Goal: Transaction & Acquisition: Purchase product/service

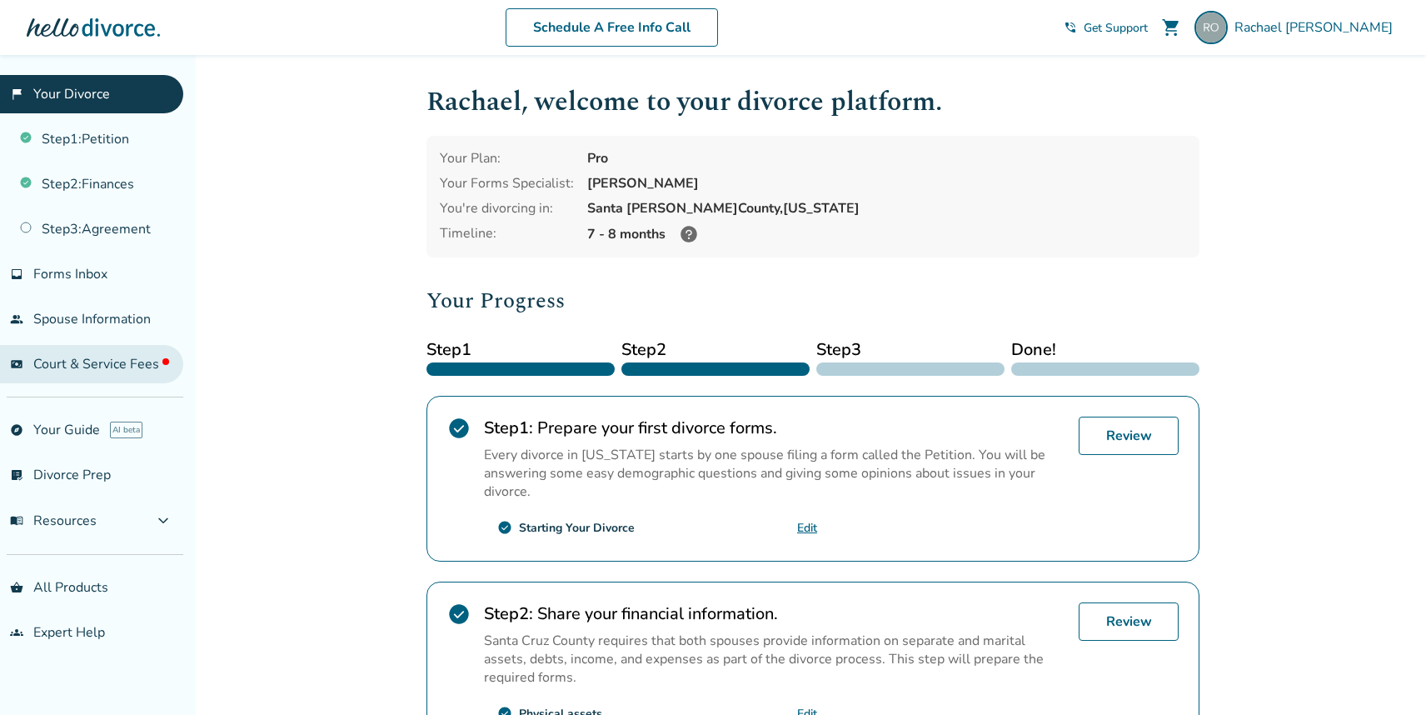
click at [122, 365] on span "Court & Service Fees" at bounding box center [101, 364] width 136 height 18
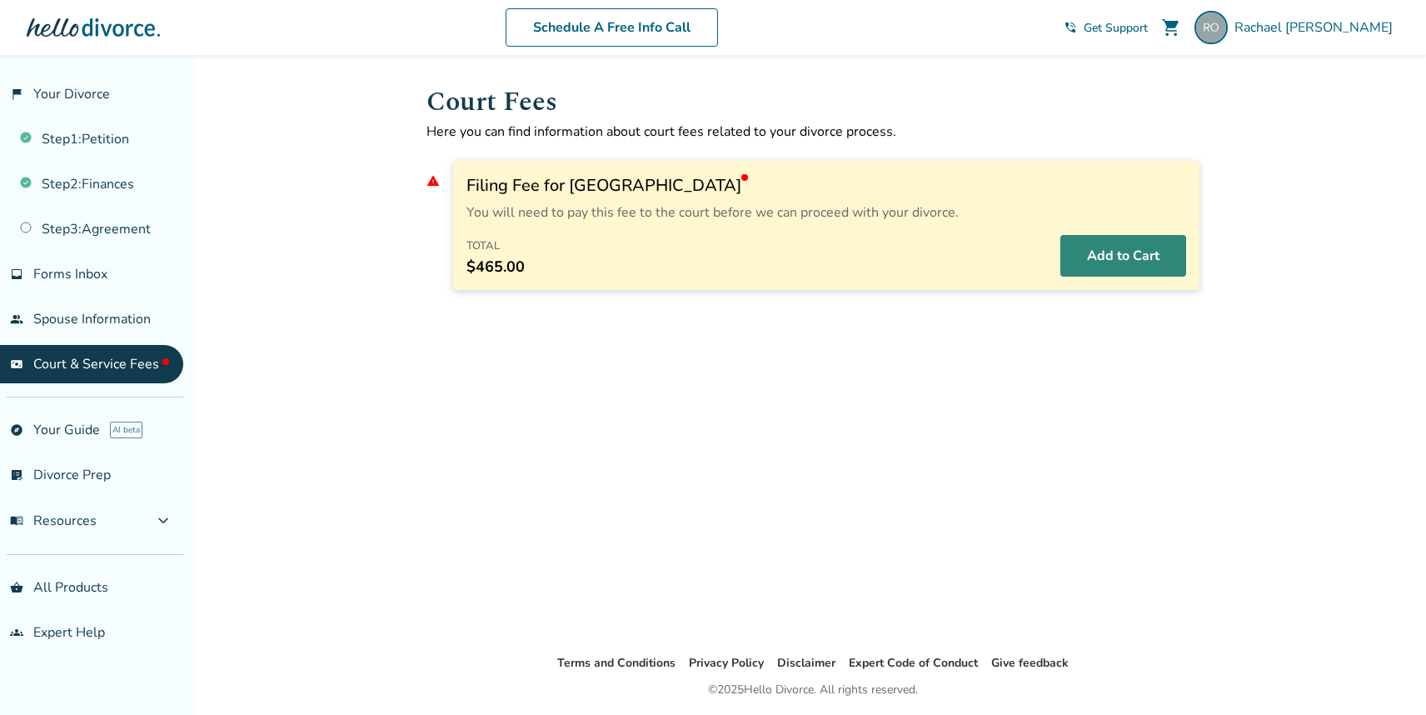
click at [1144, 257] on button "Add to Cart" at bounding box center [1124, 256] width 126 height 42
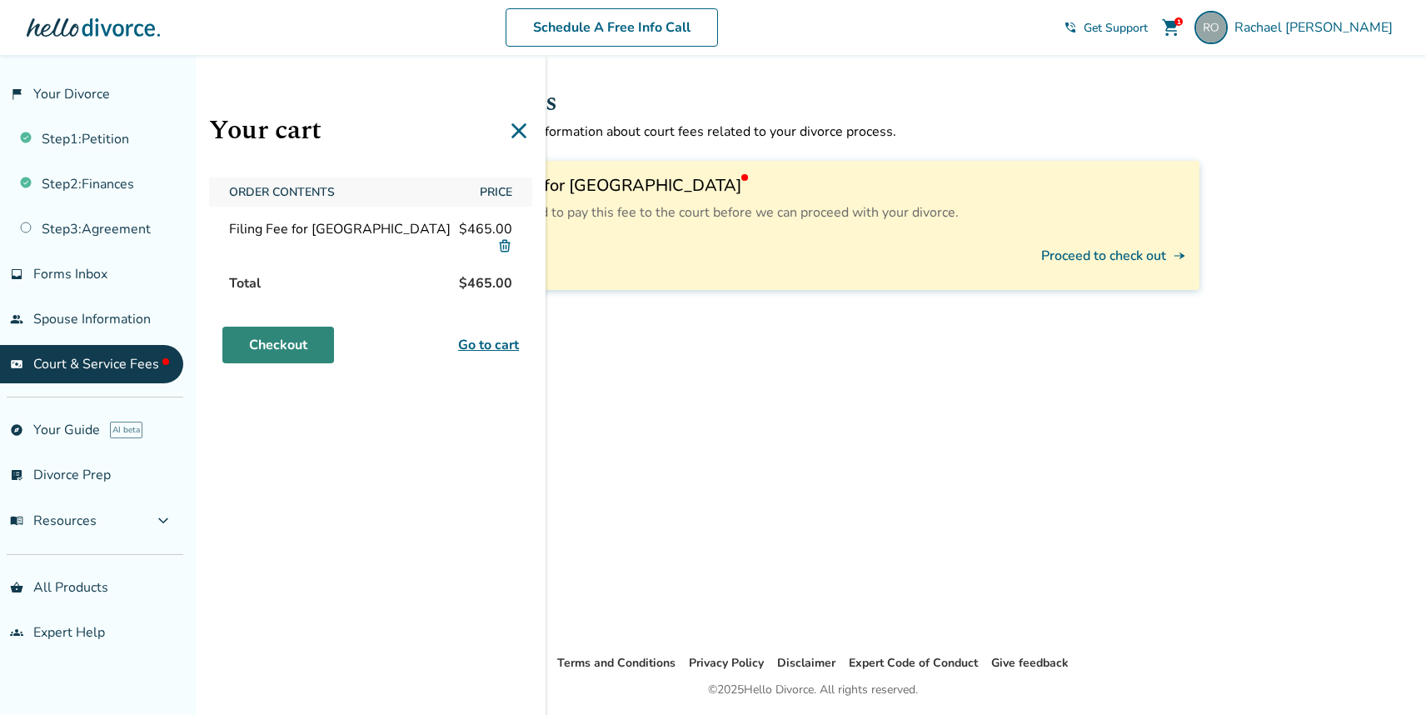
click at [296, 345] on link "Checkout" at bounding box center [278, 345] width 112 height 37
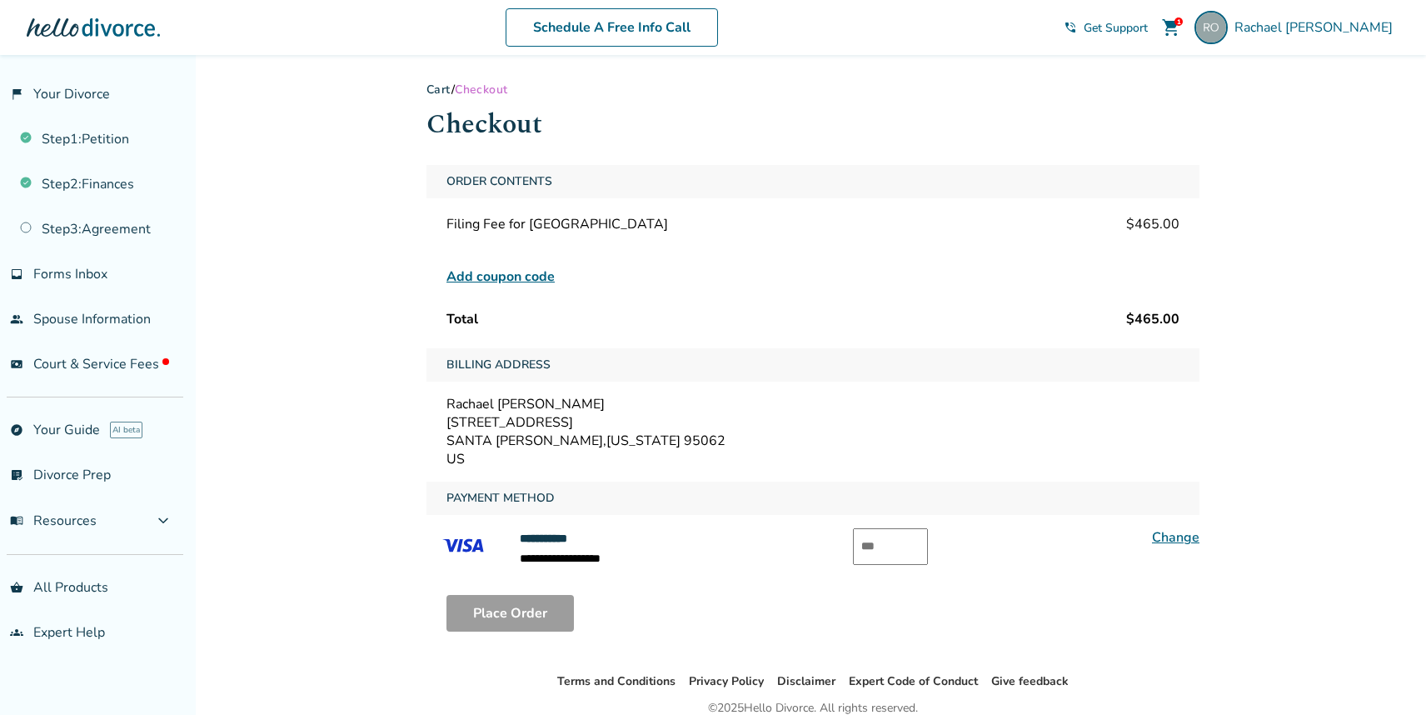
click at [877, 542] on input "text" at bounding box center [890, 546] width 75 height 37
type input "***"
click at [786, 596] on div "Place Order" at bounding box center [813, 613] width 773 height 63
click at [504, 609] on button "Place Order" at bounding box center [510, 613] width 127 height 37
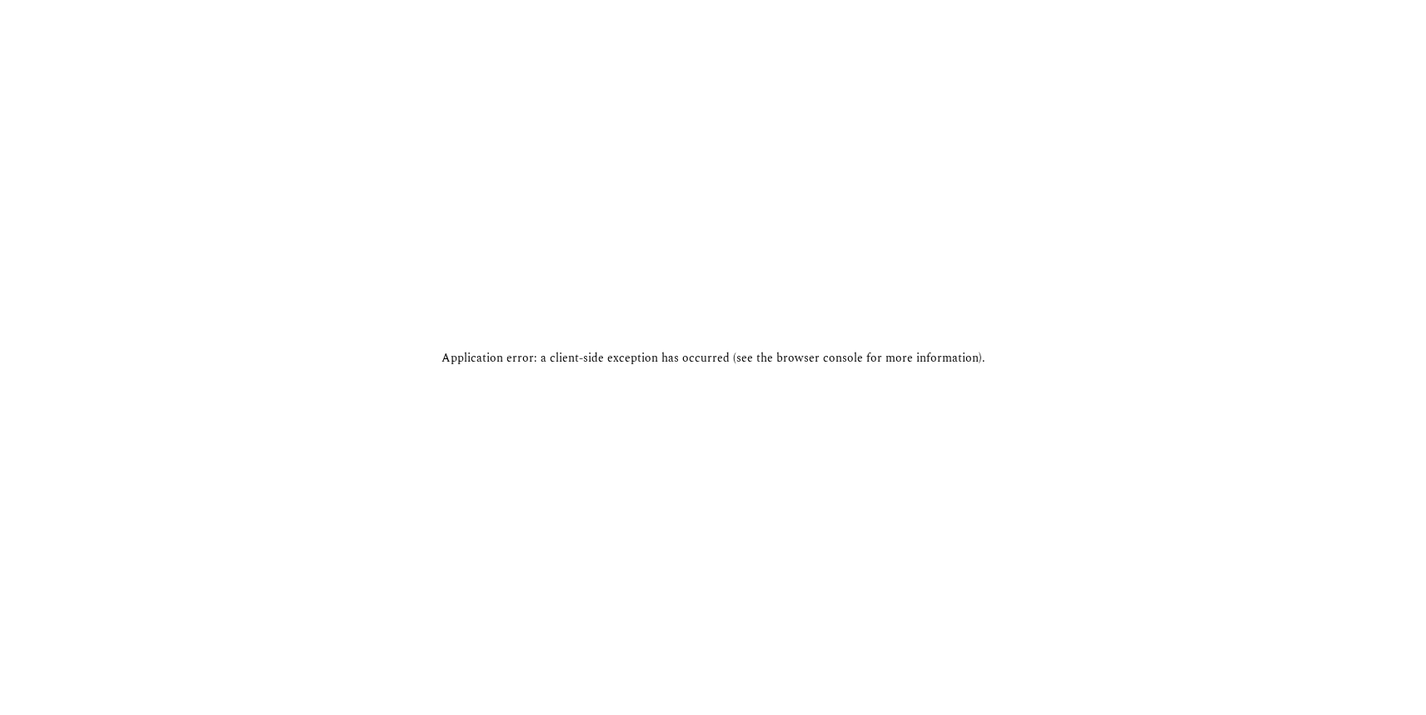
click at [432, 211] on div "Application error: a client-side exception has occurred (see the browser consol…" at bounding box center [713, 357] width 1426 height 715
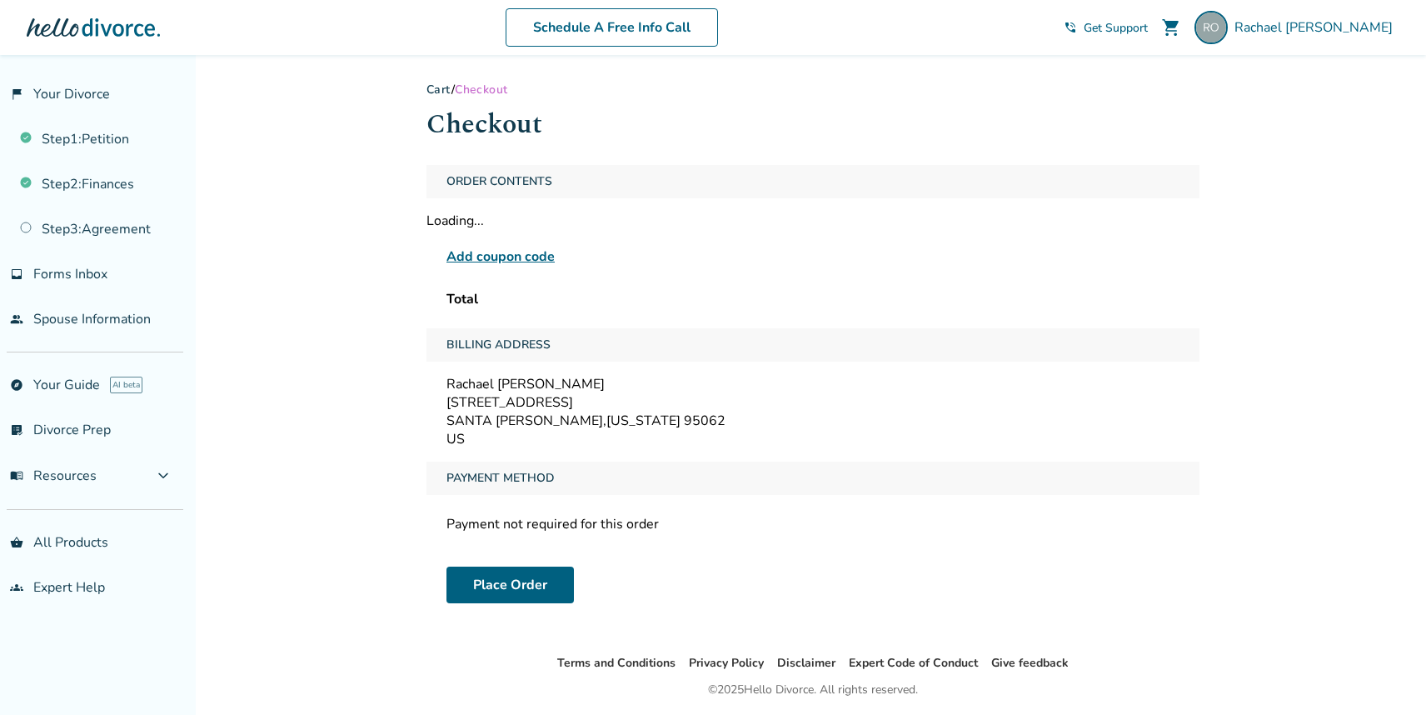
click at [1181, 24] on span "shopping_cart" at bounding box center [1171, 27] width 20 height 20
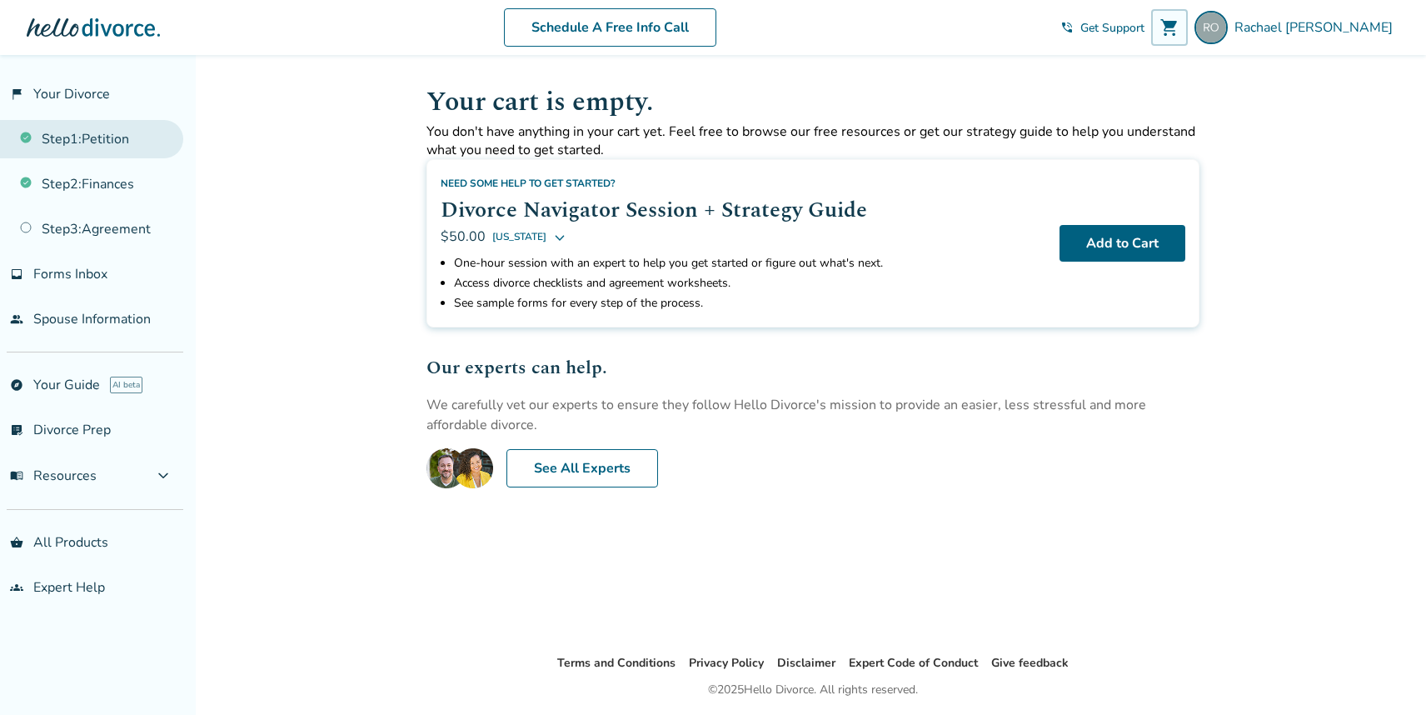
click at [103, 145] on link "Step 1 : Petition" at bounding box center [91, 139] width 183 height 38
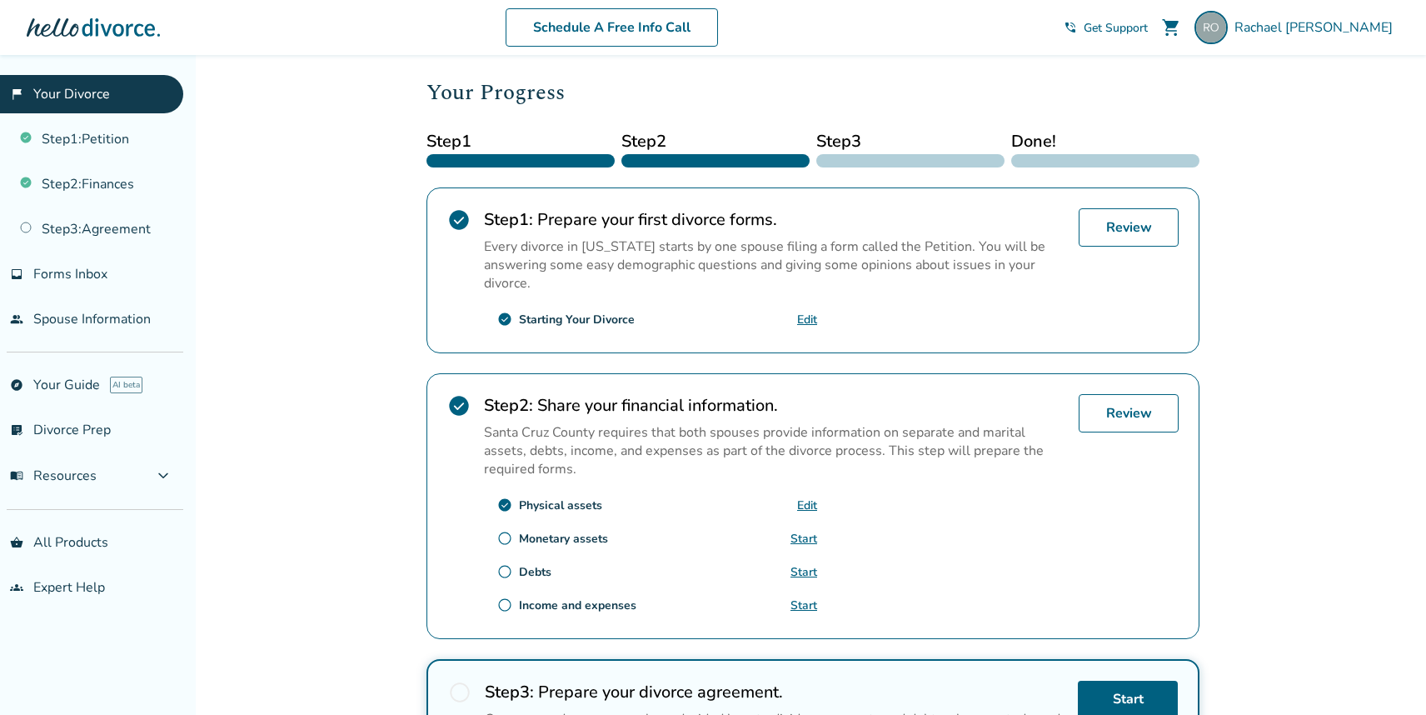
scroll to position [210, 0]
click at [813, 498] on link "Edit" at bounding box center [807, 504] width 20 height 16
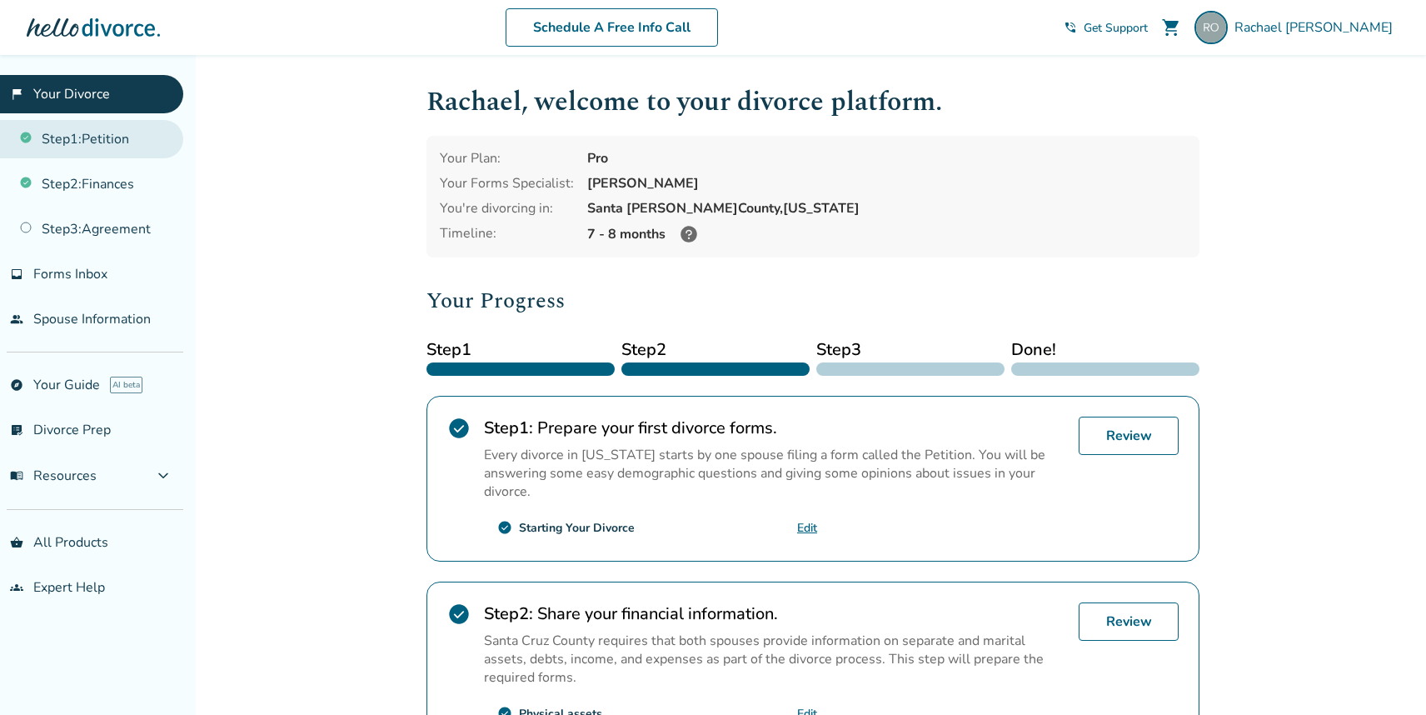
click at [108, 137] on link "Step 1 : Petition" at bounding box center [91, 139] width 183 height 38
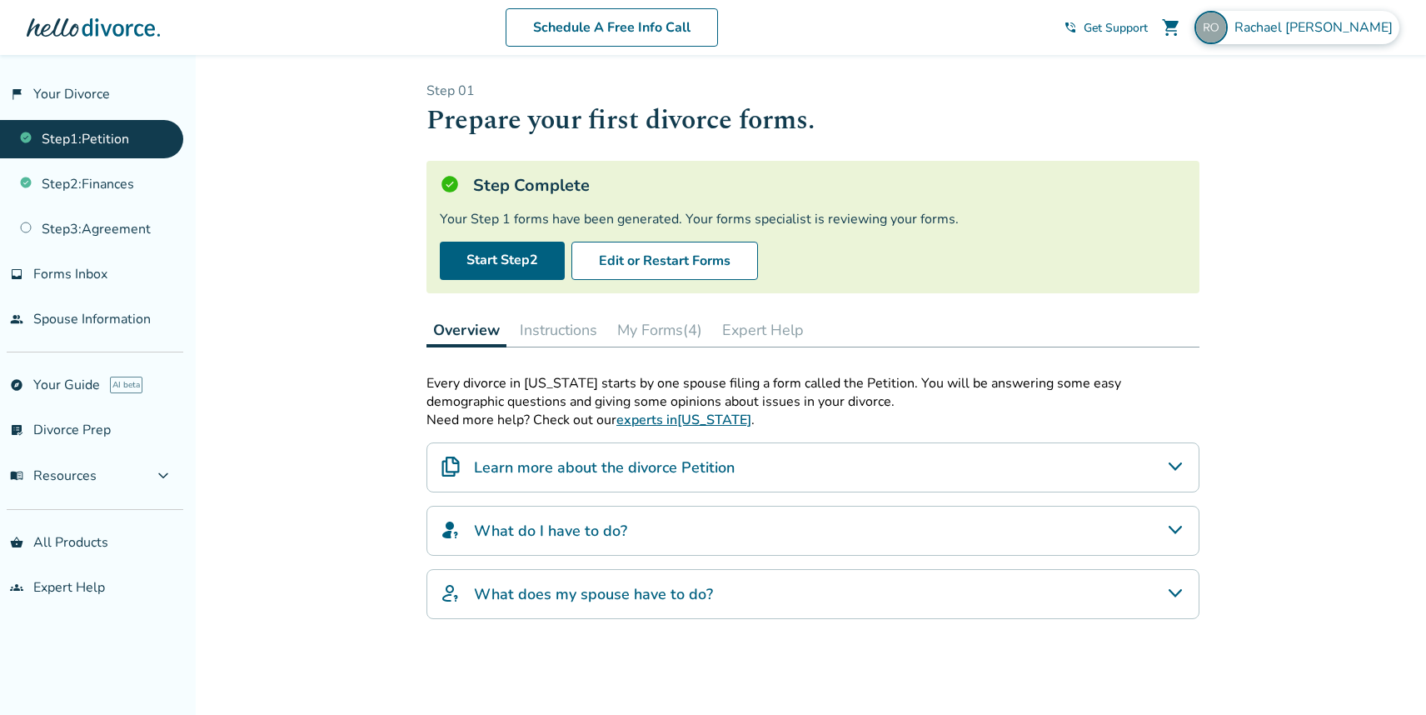
click at [1335, 27] on span "[PERSON_NAME]" at bounding box center [1317, 27] width 165 height 18
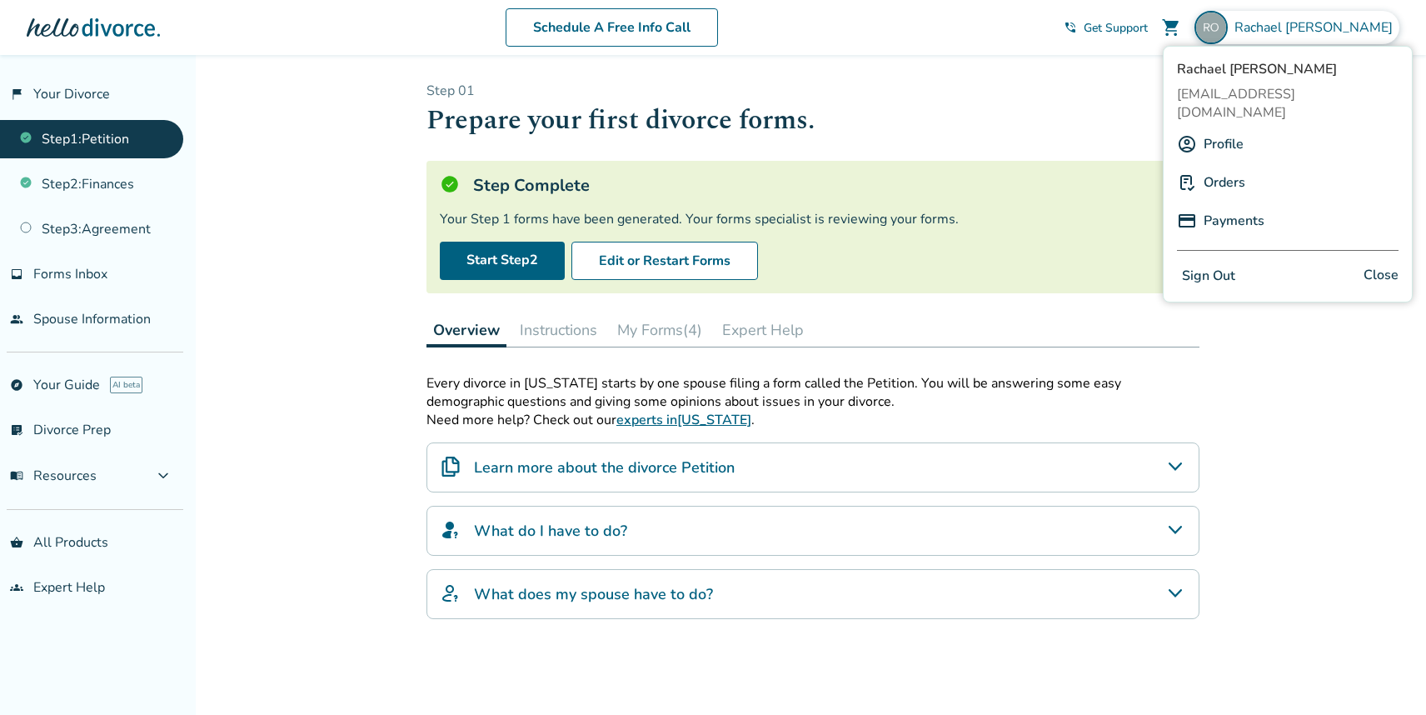
click at [1224, 205] on link "Payments" at bounding box center [1234, 221] width 61 height 32
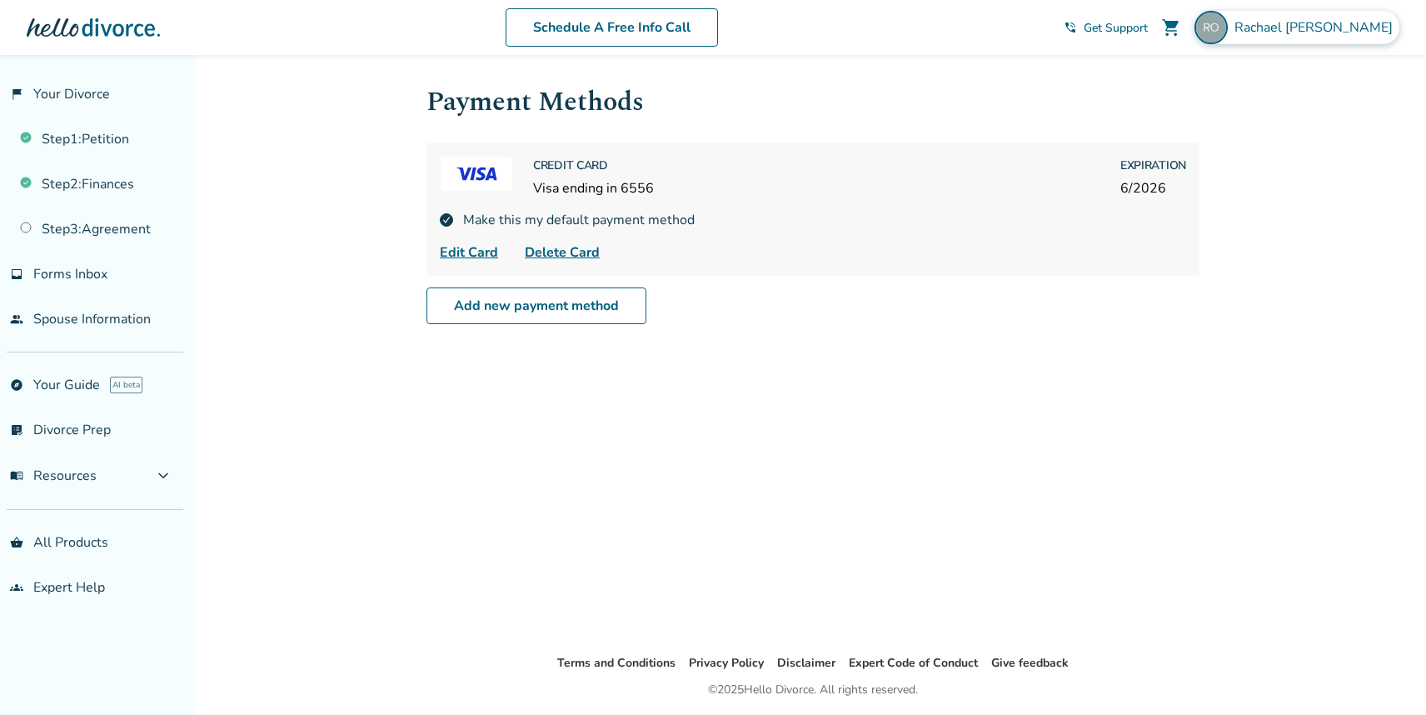
click at [1296, 36] on div "[PERSON_NAME]" at bounding box center [1297, 27] width 205 height 33
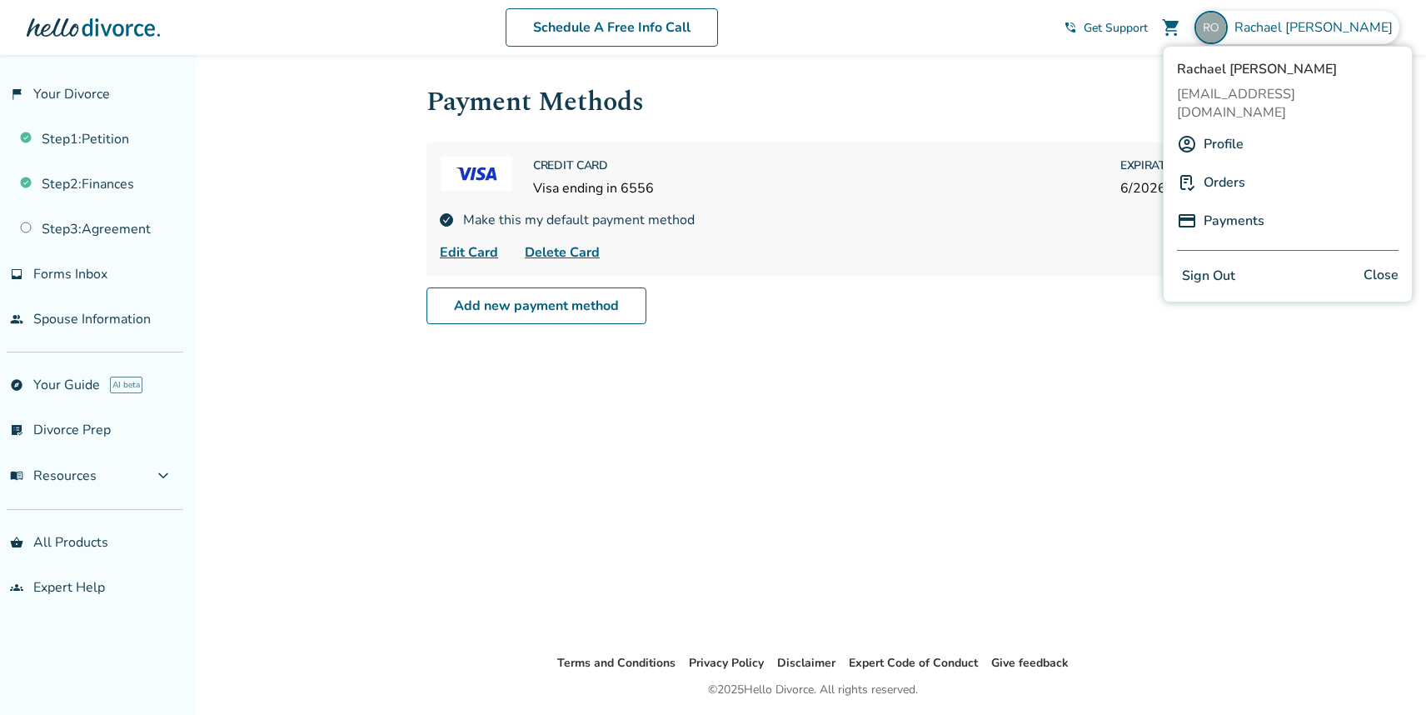
click at [1226, 167] on link "Orders" at bounding box center [1225, 183] width 42 height 32
